Goal: Answer question/provide support: Share knowledge or assist other users

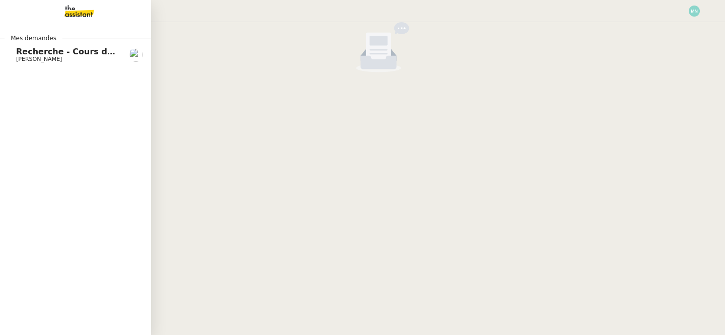
click at [15, 58] on link "Recherche - Cours de batterie pour enfant [PERSON_NAME]" at bounding box center [75, 54] width 151 height 23
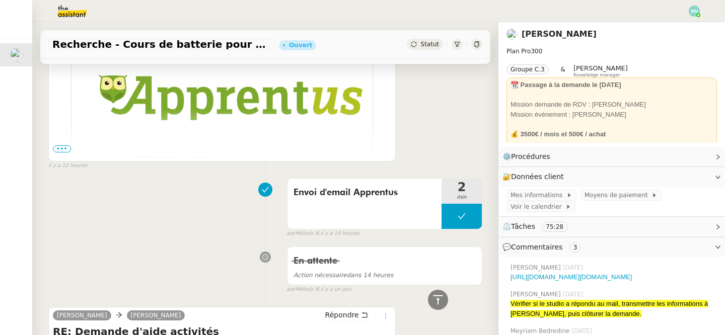
scroll to position [262, 0]
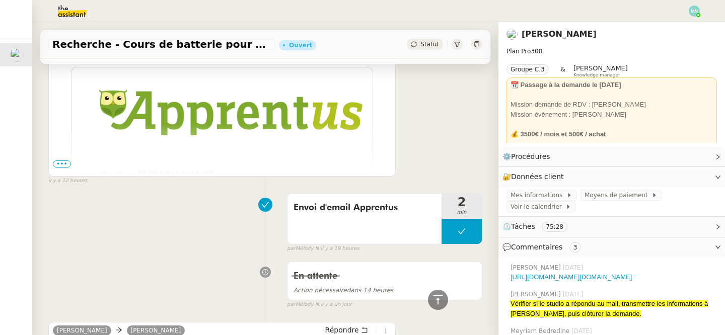
click at [63, 166] on span "•••" at bounding box center [62, 164] width 18 height 7
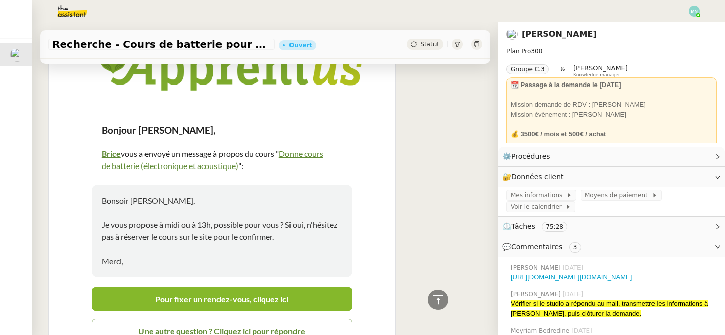
scroll to position [312, 0]
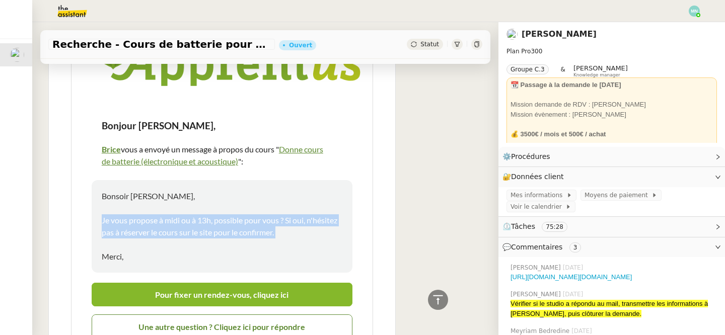
drag, startPoint x: 102, startPoint y: 221, endPoint x: 287, endPoint y: 240, distance: 186.1
click at [287, 240] on p "Bonsoir [PERSON_NAME], Je vous propose à midi ou à 13h, possible pour vous ? Si…" at bounding box center [222, 226] width 241 height 72
copy p "Je vous propose à midi ou à 13h, possible pour vous ? Si oui, n'hésitez pas à r…"
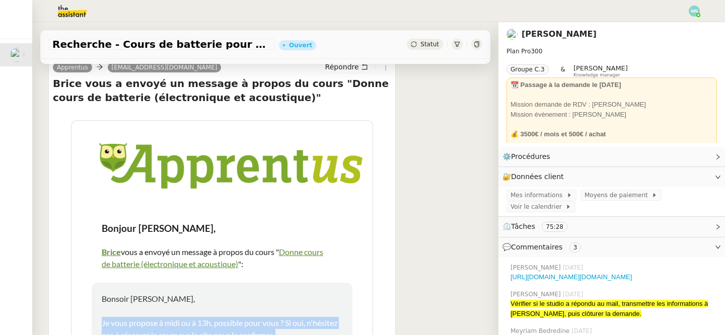
scroll to position [0, 0]
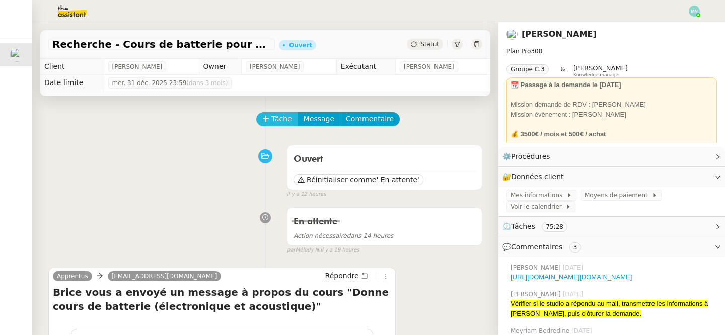
click at [278, 120] on span "Tâche" at bounding box center [281, 119] width 21 height 12
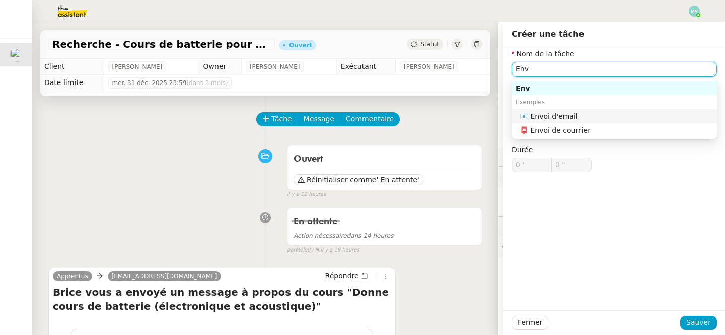
click at [578, 113] on div "📧 Envoi d'email" at bounding box center [615, 116] width 193 height 9
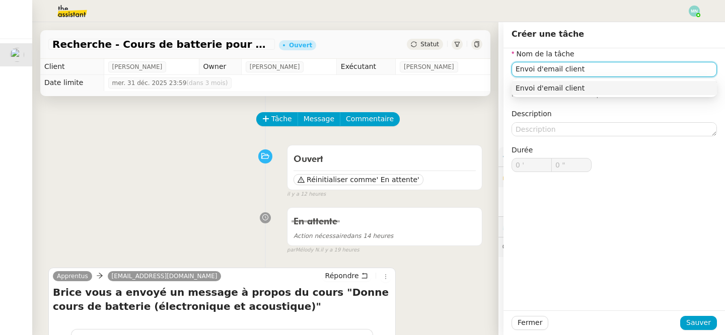
click at [633, 81] on nz-auto-option "Envoi d'email client" at bounding box center [613, 88] width 205 height 14
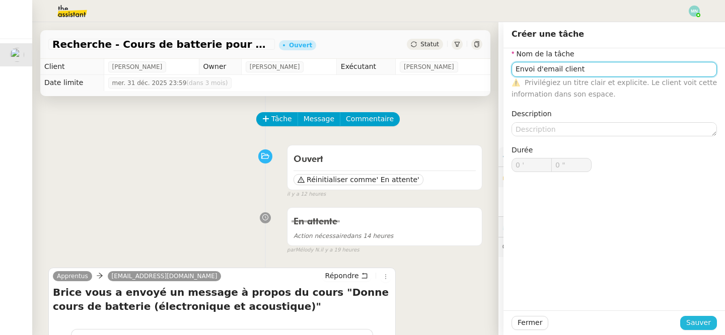
type input "Envoi d'email client"
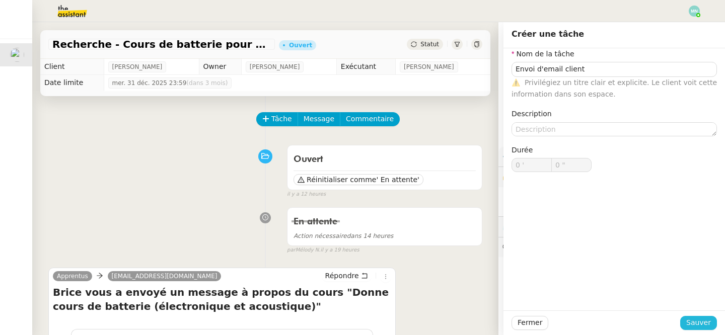
click at [694, 326] on span "Sauver" at bounding box center [698, 323] width 25 height 12
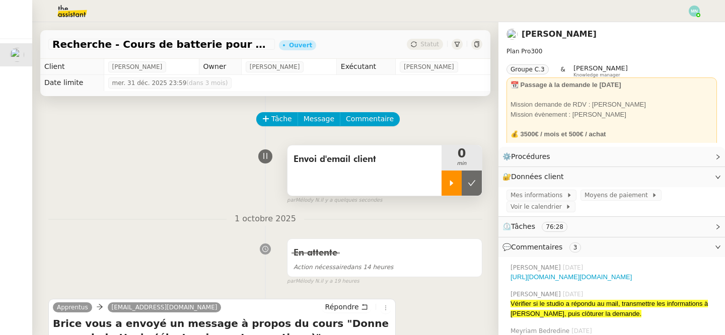
click at [445, 187] on div at bounding box center [451, 183] width 20 height 25
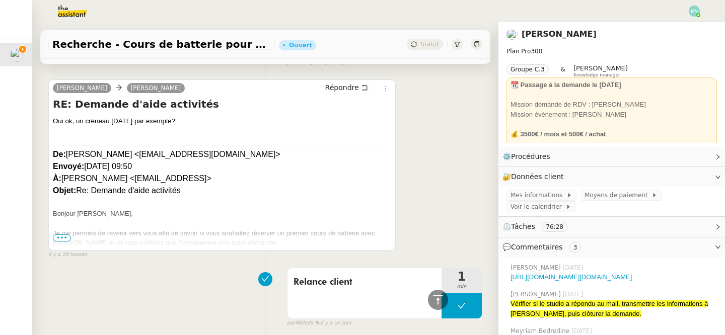
scroll to position [1072, 0]
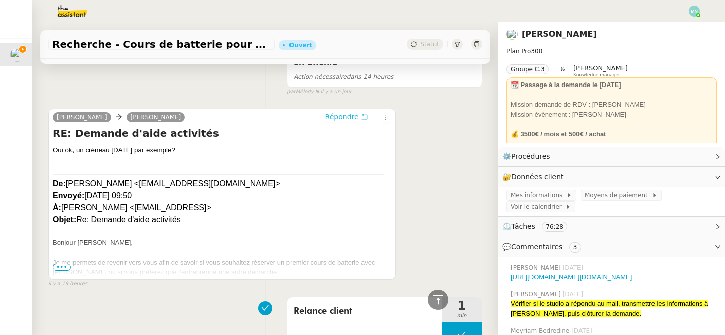
click at [349, 115] on span "Répondre" at bounding box center [342, 117] width 34 height 10
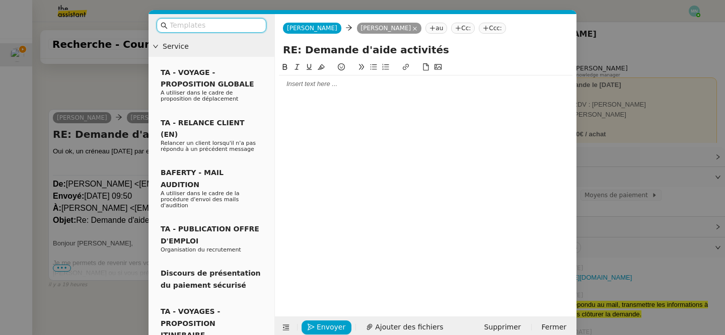
scroll to position [1149, 0]
click at [296, 84] on div at bounding box center [425, 84] width 293 height 9
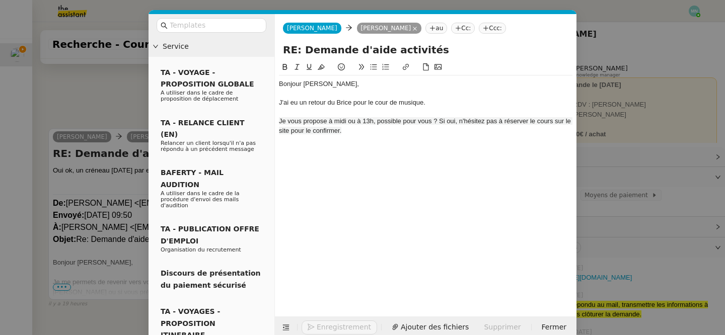
scroll to position [1208, 0]
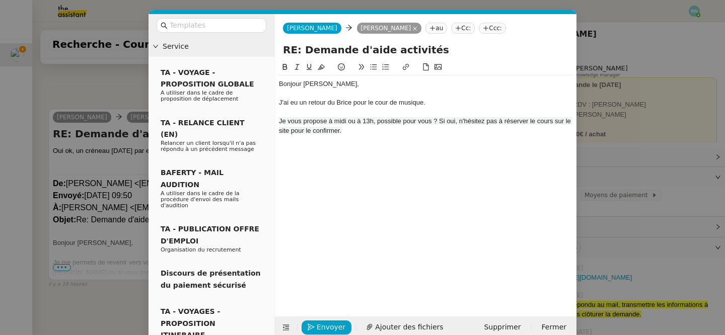
click at [285, 121] on span "Je vous propose à midi ou à 13h, possible pour vous ? Si oui, n'hésitez pas à r…" at bounding box center [425, 125] width 293 height 17
click at [112, 171] on nz-modal-container "Service TA - VOYAGE - PROPOSITION GLOBALE A utiliser dans le cadre de propositi…" at bounding box center [362, 167] width 725 height 335
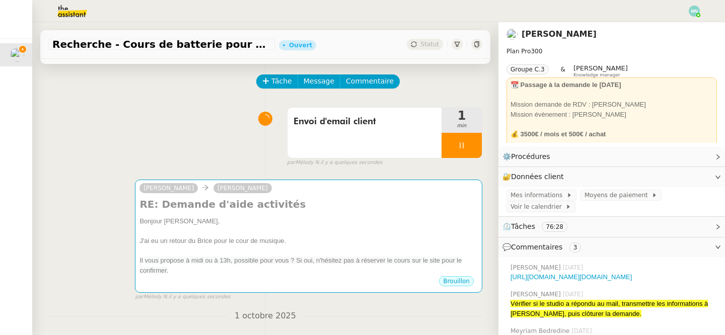
scroll to position [0, 0]
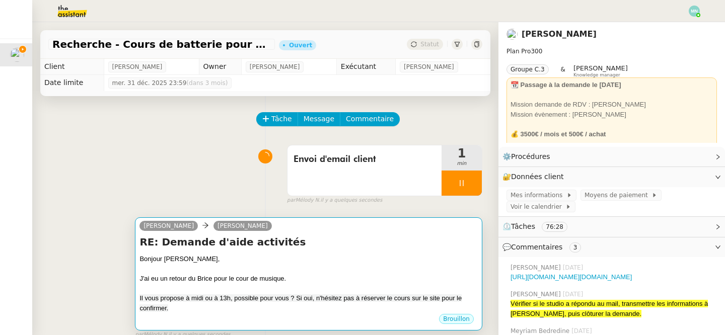
click at [266, 289] on div at bounding box center [308, 289] width 338 height 10
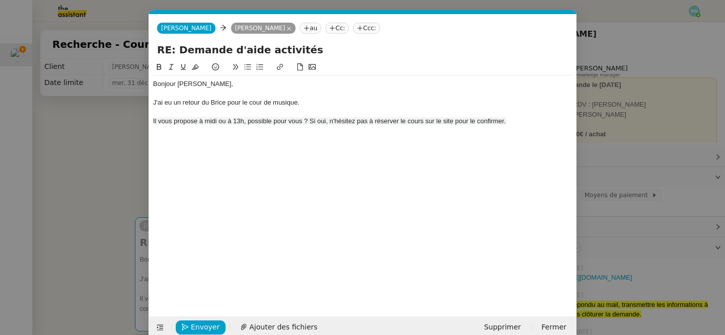
scroll to position [0, 21]
click at [197, 121] on span "Il vous propose à midi ou à 13h, possible pour vous ? Si oui, n'hésitez pas à r…" at bounding box center [329, 121] width 353 height 8
click at [327, 156] on div "Bonjour [PERSON_NAME], J'ai eu un retour du Brice pour le cour de musique. Il v…" at bounding box center [362, 181] width 419 height 240
drag, startPoint x: 362, startPoint y: 121, endPoint x: 555, endPoint y: 116, distance: 192.8
click at [528, 117] on span "Il vous propose [DATE] à midi ou à 13h, possible pour vous ? Si oui, n'hésitez …" at bounding box center [340, 121] width 375 height 8
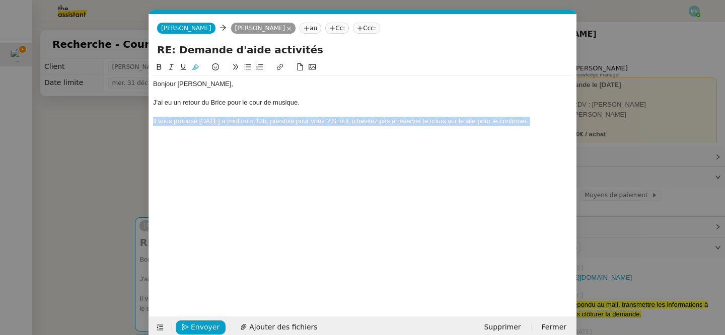
drag, startPoint x: 562, startPoint y: 119, endPoint x: 474, endPoint y: 122, distance: 88.6
click at [474, 122] on body "Mes demandes Recherche - Cours de batterie pour enfant [PERSON_NAME] - Cours de…" at bounding box center [362, 167] width 725 height 335
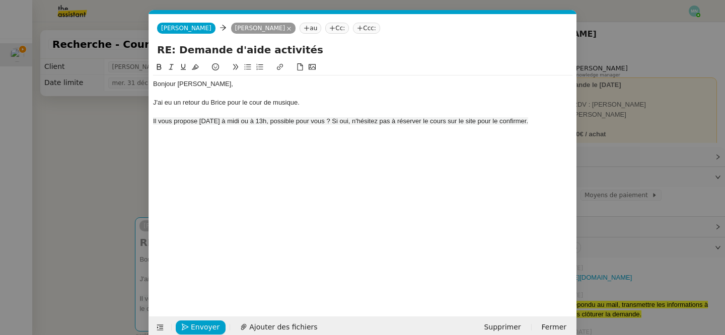
click at [362, 121] on span "Il vous propose [DATE] à midi ou à 13h, possible pour vous ? Si oui, n'hésitez …" at bounding box center [340, 121] width 375 height 8
drag, startPoint x: 385, startPoint y: 121, endPoint x: 559, endPoint y: 122, distance: 174.7
click at [559, 123] on body "Mes demandes Recherche - Cours de batterie pour enfant [PERSON_NAME] - Cours de…" at bounding box center [362, 167] width 725 height 335
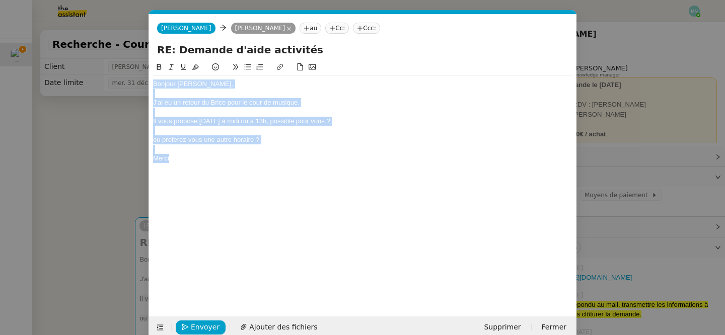
drag, startPoint x: 181, startPoint y: 165, endPoint x: 140, endPoint y: 65, distance: 107.7
click at [140, 65] on nz-modal-container "Service TA - VOYAGE - PROPOSITION GLOBALE A utiliser dans le cadre de propositi…" at bounding box center [362, 167] width 725 height 335
copy div "Bonjour [PERSON_NAME], J'ai eu un retour du Brice pour le cour de musique. Il v…"
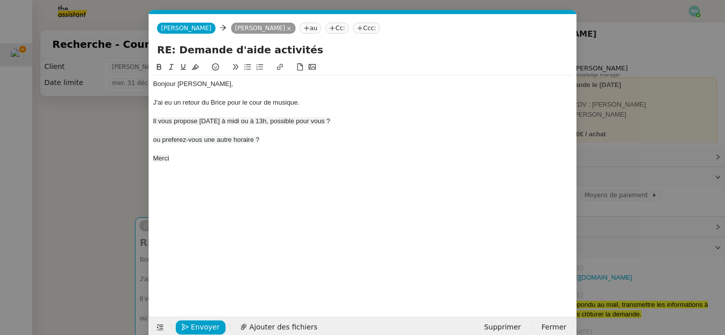
click at [279, 130] on div at bounding box center [362, 130] width 419 height 9
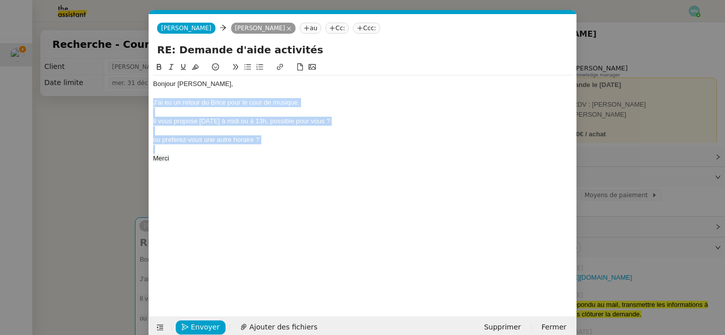
drag, startPoint x: 275, startPoint y: 149, endPoint x: 150, endPoint y: 103, distance: 133.3
click at [150, 103] on nz-spin "Bonjour [PERSON_NAME], J'ai eu un retour du Brice pour le cour de musique. Il v…" at bounding box center [362, 183] width 427 height 244
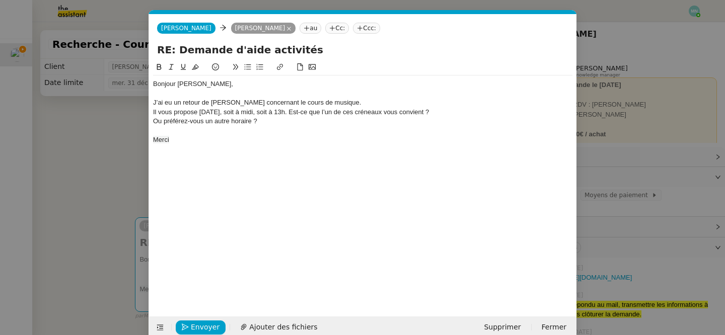
scroll to position [0, 0]
click at [265, 123] on div "Ou préférez-vous un autre horaire ?" at bounding box center [362, 121] width 419 height 9
drag, startPoint x: 188, startPoint y: 139, endPoint x: 122, endPoint y: 137, distance: 66.5
click at [122, 138] on nz-modal-container "Service TA - VOYAGE - PROPOSITION GLOBALE A utiliser dans le cadre de propositi…" at bounding box center [362, 167] width 725 height 335
click at [261, 122] on div "Ou préférez-vous un autre horaire ? [GEOGRAPHIC_DATA]" at bounding box center [362, 121] width 419 height 9
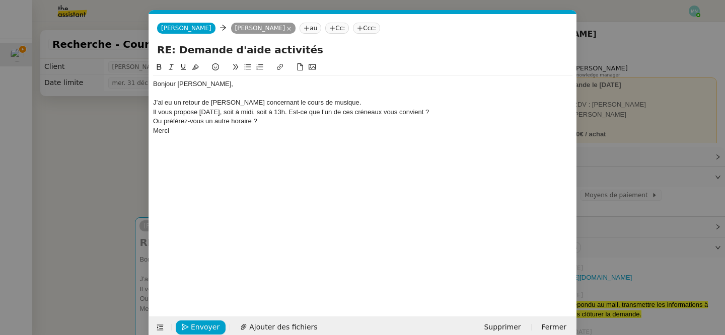
click at [328, 102] on div "J’ai eu un retour de [PERSON_NAME] concernant le cours de musique." at bounding box center [362, 102] width 419 height 9
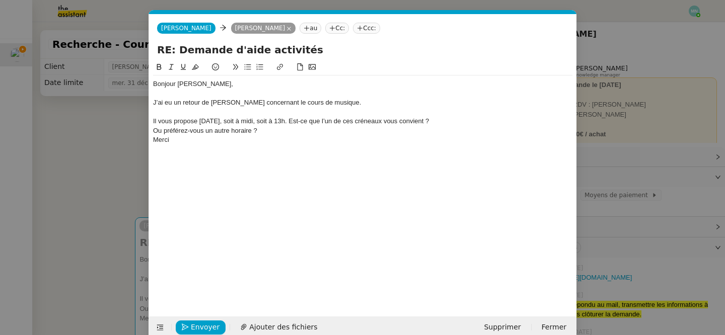
drag, startPoint x: 276, startPoint y: 131, endPoint x: 141, endPoint y: 127, distance: 134.4
click at [141, 127] on nz-modal-container "Service TA - VOYAGE - PROPOSITION GLOBALE A utiliser dans le cadre de propositi…" at bounding box center [362, 167] width 725 height 335
drag, startPoint x: 473, startPoint y: 124, endPoint x: 146, endPoint y: 120, distance: 326.7
click at [146, 120] on nz-modal-container "Service TA - VOYAGE - PROPOSITION GLOBALE A utiliser dans le cadre de propositi…" at bounding box center [362, 167] width 725 height 335
click at [247, 66] on icon at bounding box center [247, 66] width 7 height 7
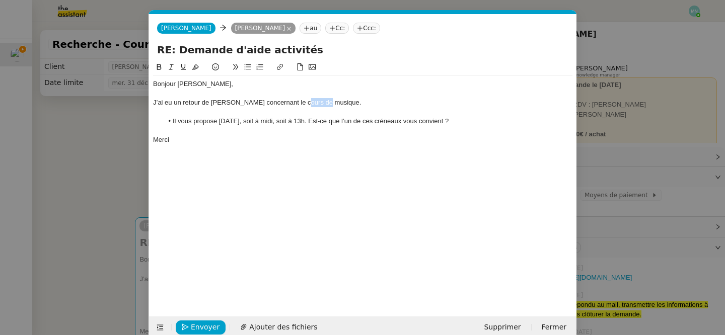
drag, startPoint x: 319, startPoint y: 103, endPoint x: 295, endPoint y: 103, distance: 23.7
click at [295, 103] on div "J’ai eu un retour de [PERSON_NAME] concernant le cours de musique." at bounding box center [362, 102] width 419 height 9
click at [299, 104] on div "J’ai eu un retour de [PERSON_NAME] concernant le cours de Batterie." at bounding box center [362, 102] width 419 height 9
click at [288, 196] on div "Bonjour [PERSON_NAME], J’ai eu un retour de [PERSON_NAME] concernant le cours d…" at bounding box center [362, 181] width 419 height 240
click at [207, 329] on span "Envoyer" at bounding box center [205, 328] width 29 height 12
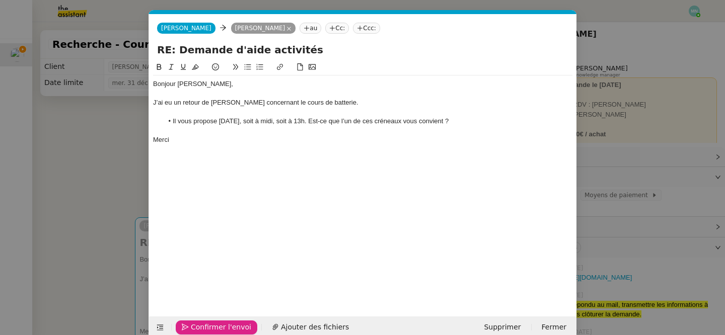
click at [207, 329] on span "Confirmer l'envoi" at bounding box center [221, 328] width 60 height 12
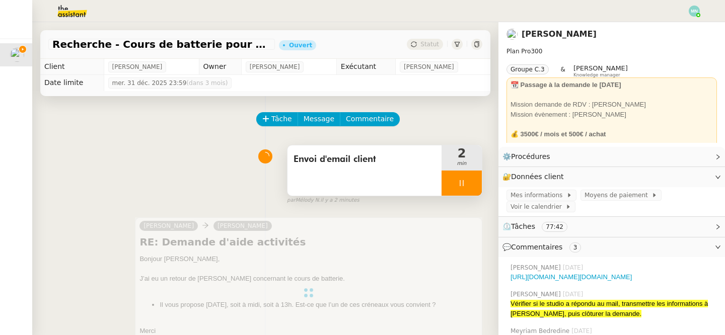
click at [451, 176] on div at bounding box center [461, 183] width 40 height 25
click at [470, 183] on icon at bounding box center [472, 183] width 8 height 8
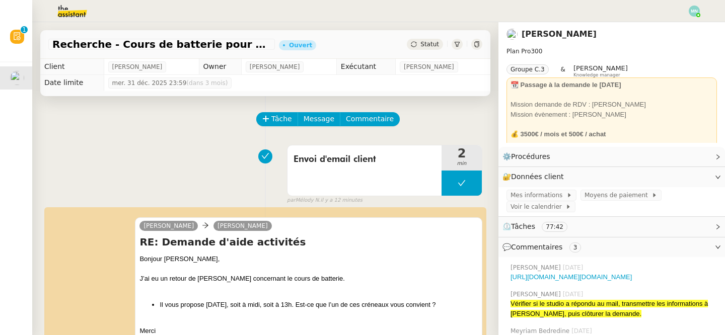
click at [697, 11] on img at bounding box center [694, 11] width 11 height 11
click at [672, 27] on li "Suivi" at bounding box center [666, 29] width 65 height 14
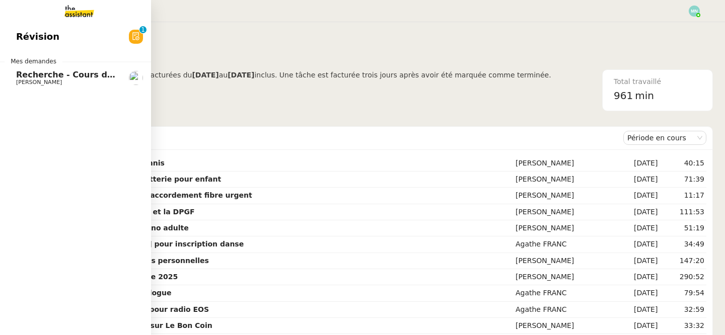
click at [17, 72] on span "Recherche - Cours de batterie pour enfant" at bounding box center [112, 75] width 192 height 10
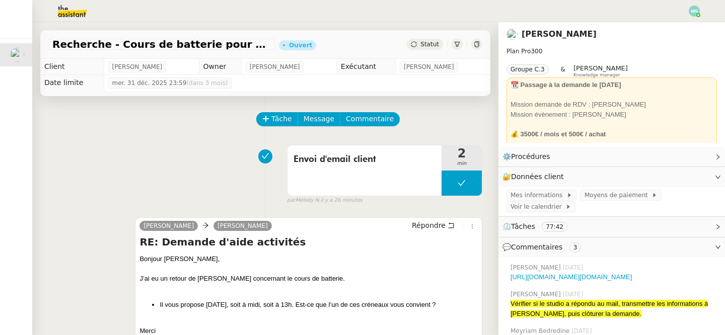
click at [431, 41] on span "Statut" at bounding box center [429, 44] width 19 height 7
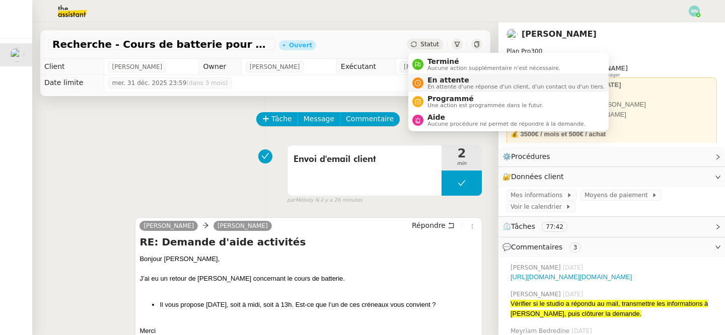
click at [446, 84] on span "En attente d'une réponse d'un client, d'un contact ou d'un tiers." at bounding box center [515, 87] width 177 height 6
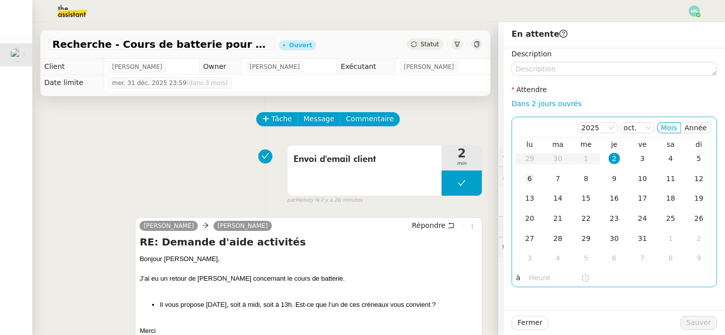
click at [527, 180] on div "6" at bounding box center [529, 178] width 11 height 11
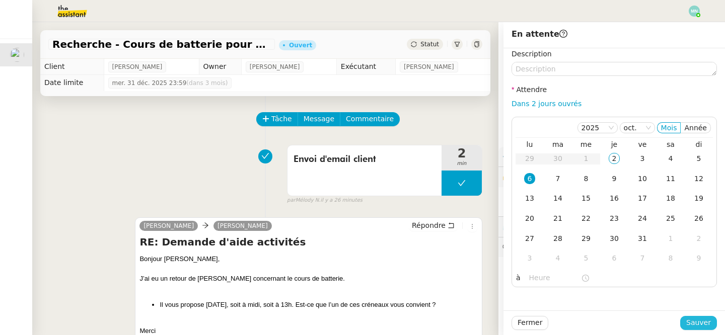
click at [697, 323] on span "Sauver" at bounding box center [698, 323] width 25 height 12
